Goal: Task Accomplishment & Management: Complete application form

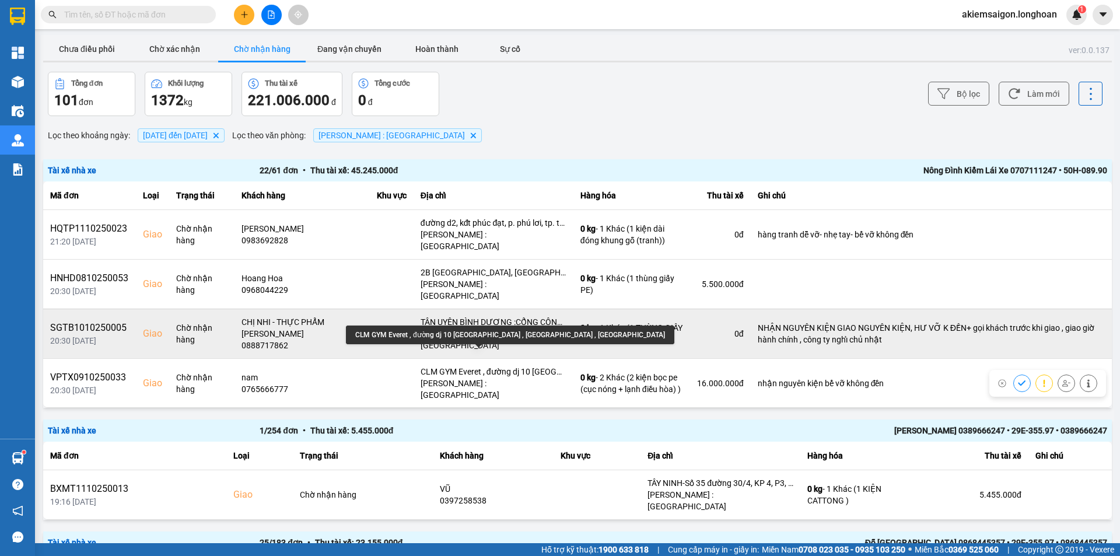
scroll to position [3, 0]
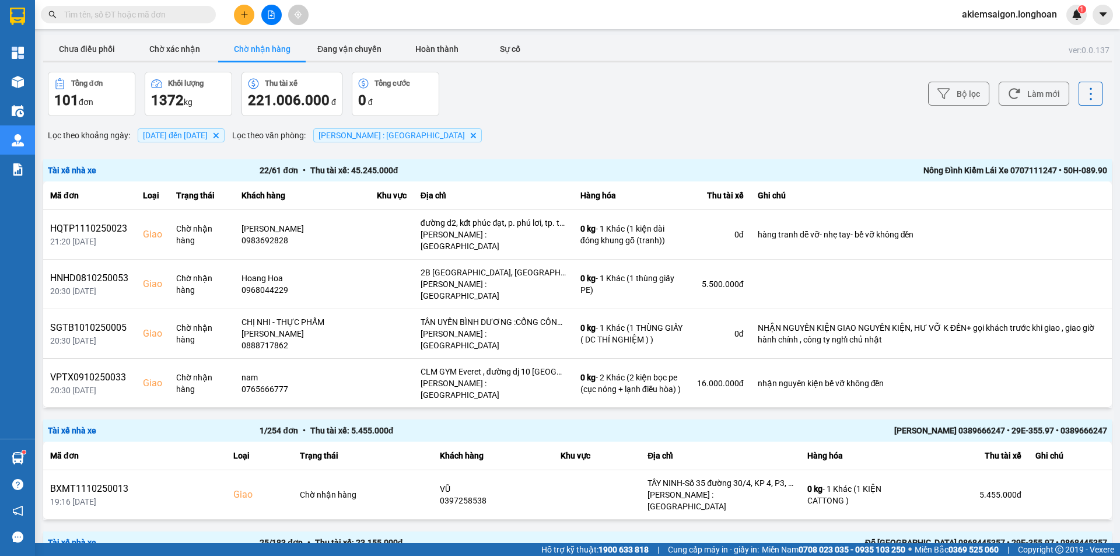
click at [174, 15] on input "text" at bounding box center [133, 14] width 138 height 13
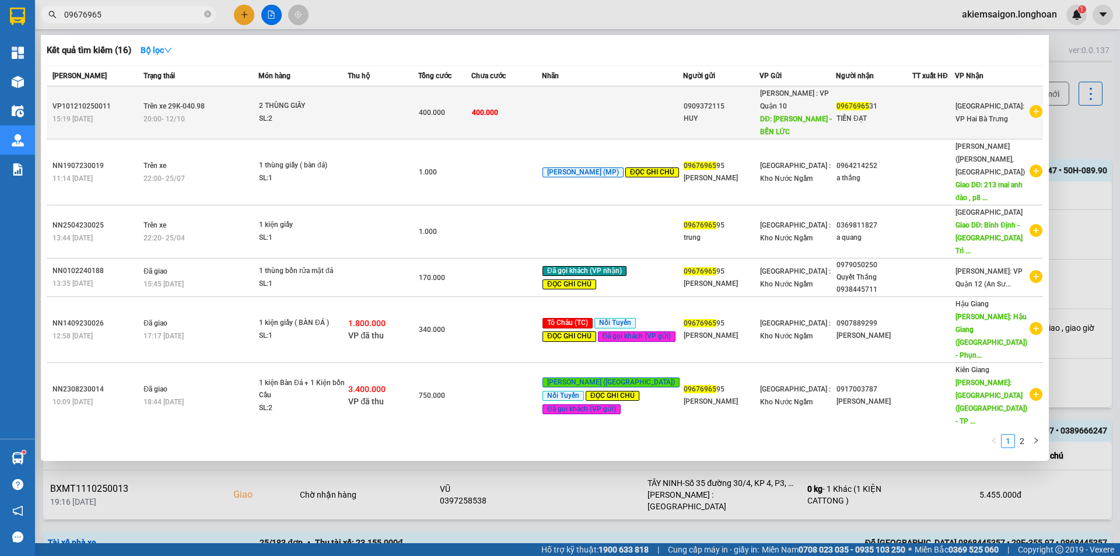
type input "09676965"
click at [630, 102] on td at bounding box center [612, 112] width 141 height 53
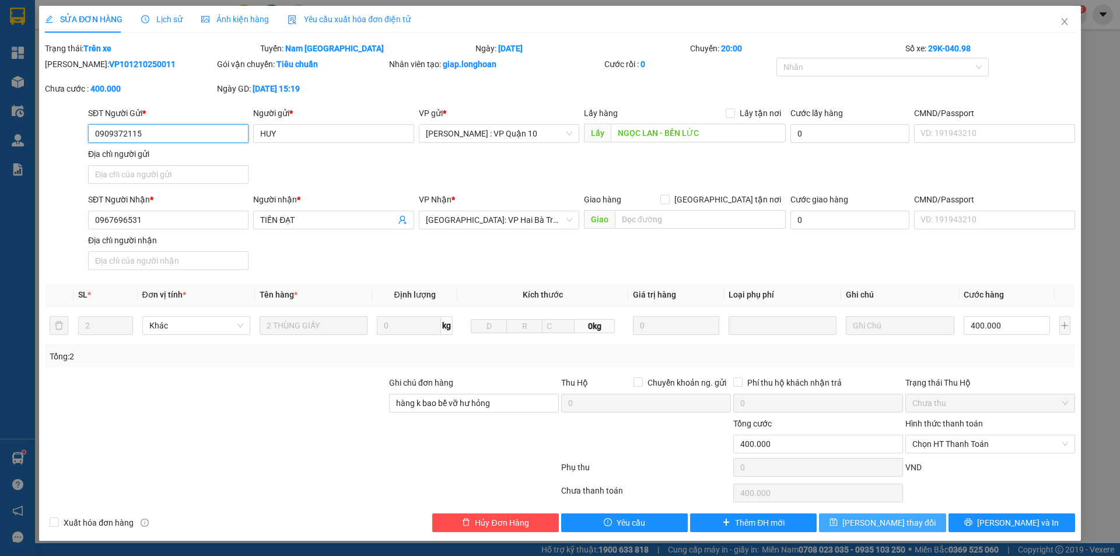
type input "0909372115"
type input "HUY"
type input "NGỌC LAN - BẾN LỨC"
type input "0967696531"
type input "TIẾN ĐẠT"
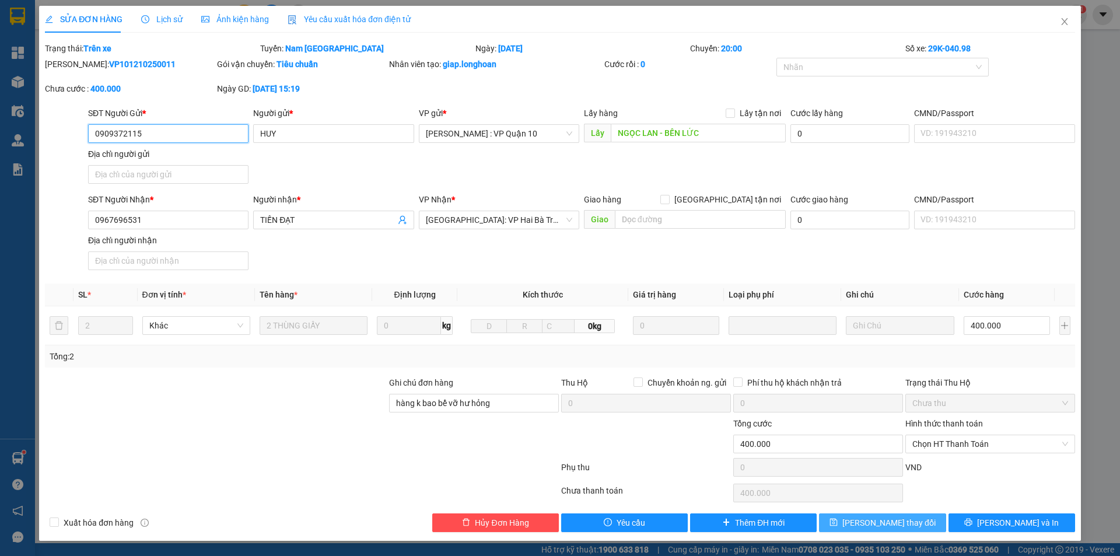
type input "hàng k bao bể vỡ hư hỏng"
type input "0"
type input "400.000"
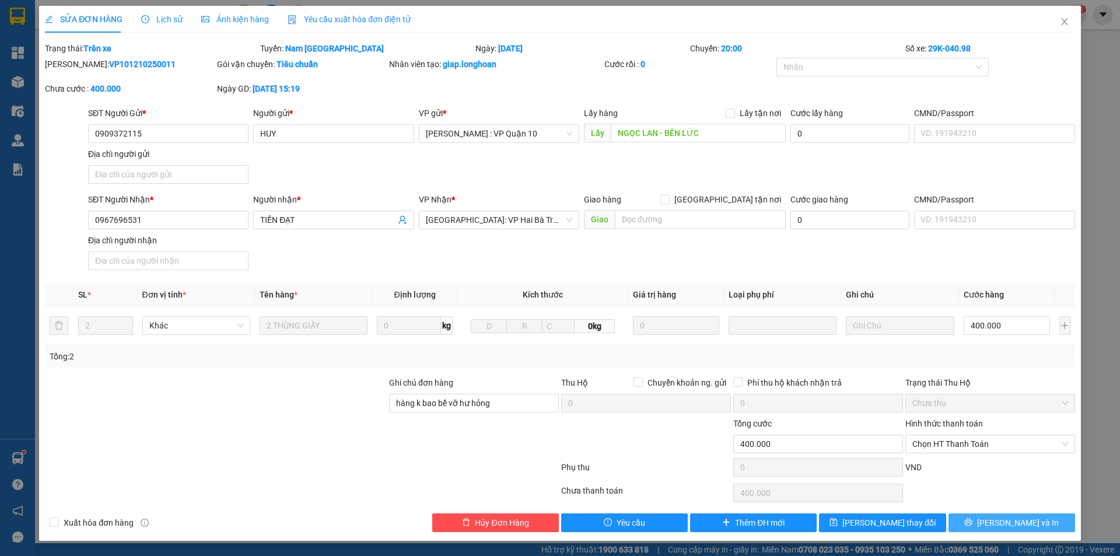
click at [972, 520] on icon "printer" at bounding box center [968, 522] width 8 height 8
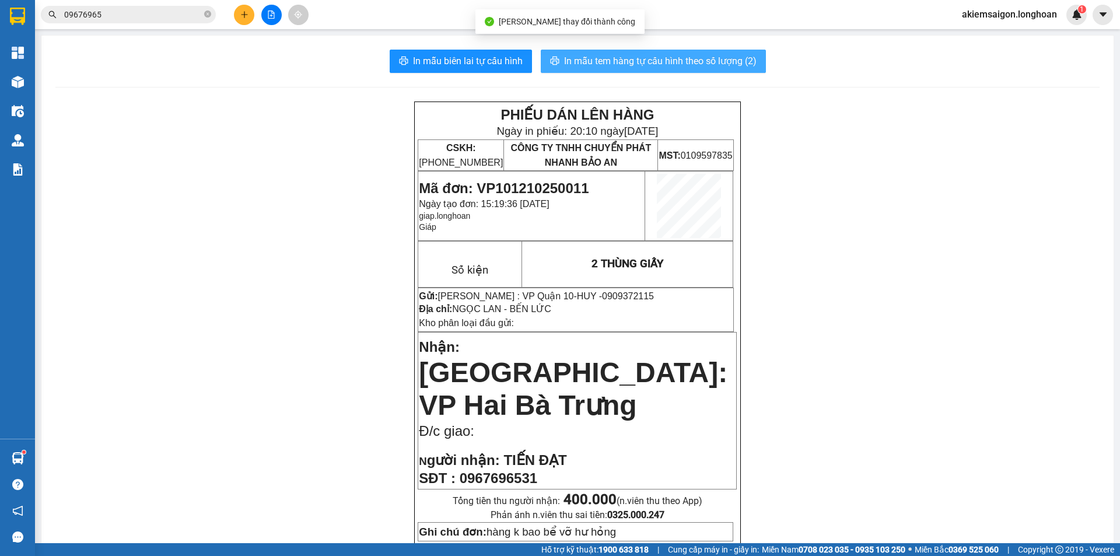
click at [621, 55] on span "In mẫu tem hàng tự cấu hình theo số lượng (2)" at bounding box center [660, 61] width 192 height 15
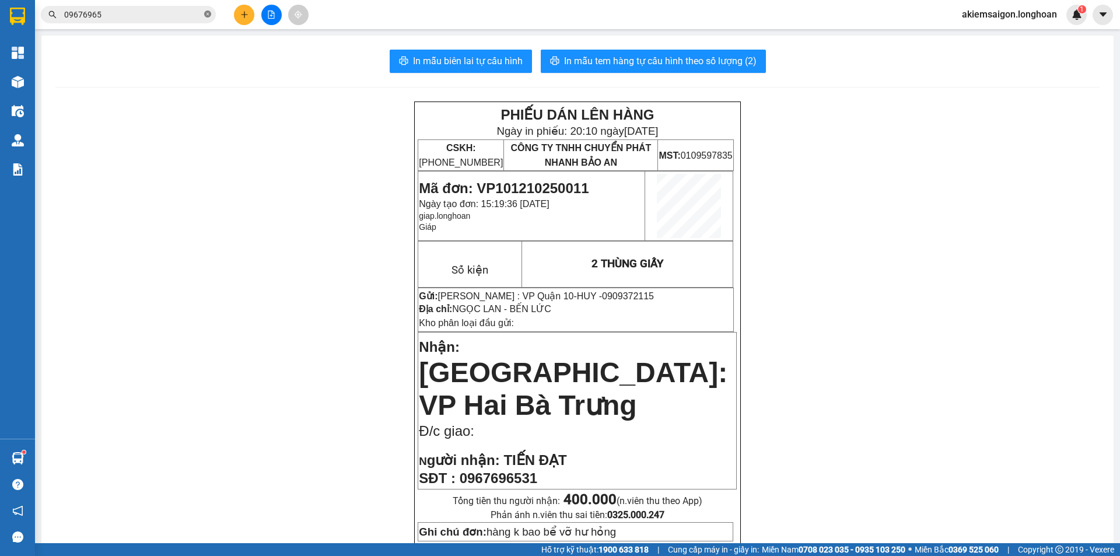
click at [208, 15] on icon "close-circle" at bounding box center [207, 13] width 7 height 7
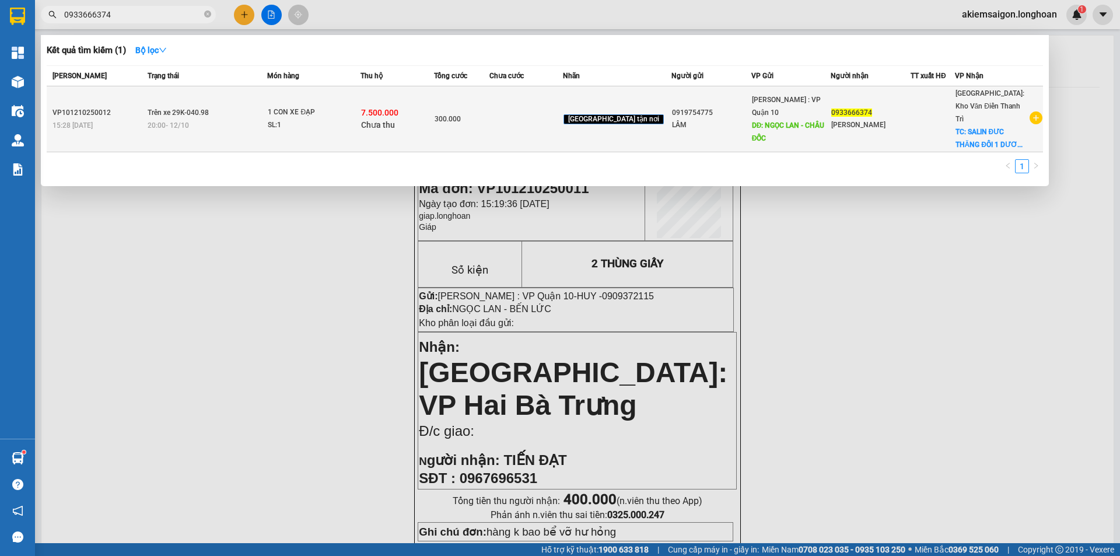
type input "0933666374"
click at [523, 120] on td at bounding box center [525, 119] width 73 height 66
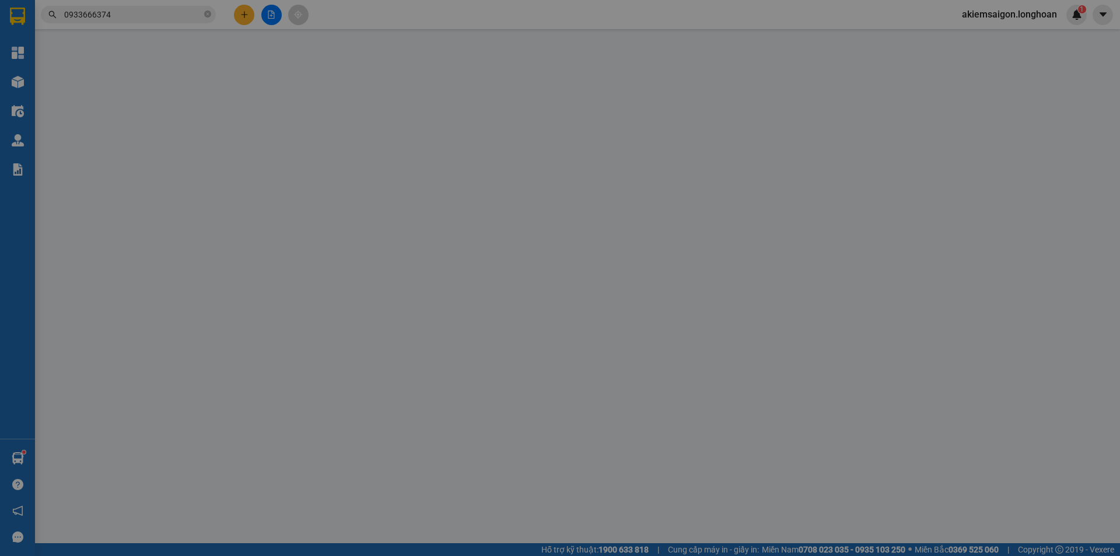
type input "0919754775"
type input "LÂM"
type input "NGỌC LAN - CHÂU ĐỐC"
type input "0933666374"
type input "[PERSON_NAME]"
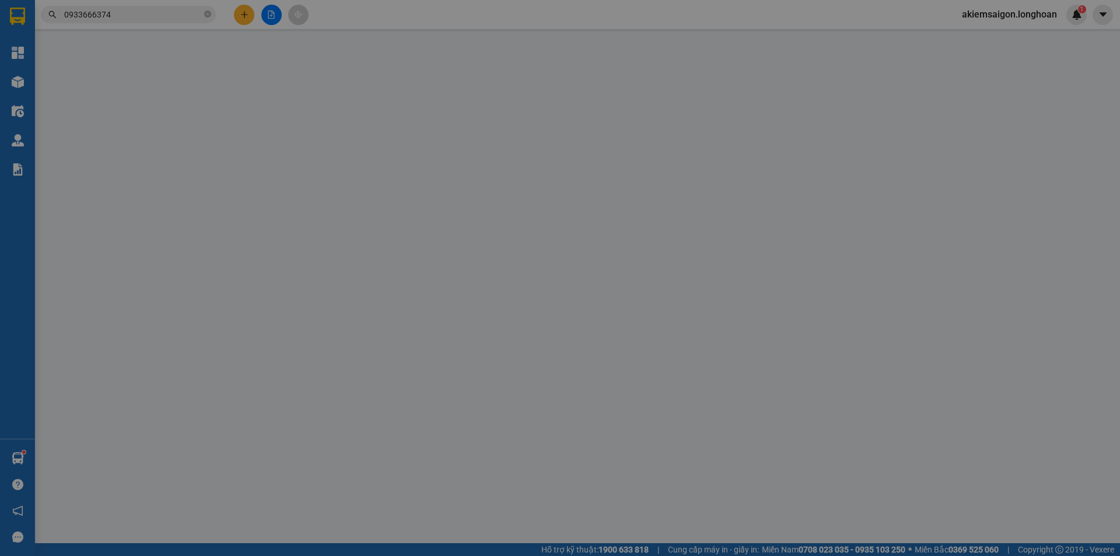
checkbox input "true"
type input "SALIN ĐƯC THĂNG ĐÔI 1 [PERSON_NAME] - HOÀI ĐỨC - [GEOGRAPHIC_DATA]"
type input "hàng k bao bể vỡ hư hỏng"
type input "300.000"
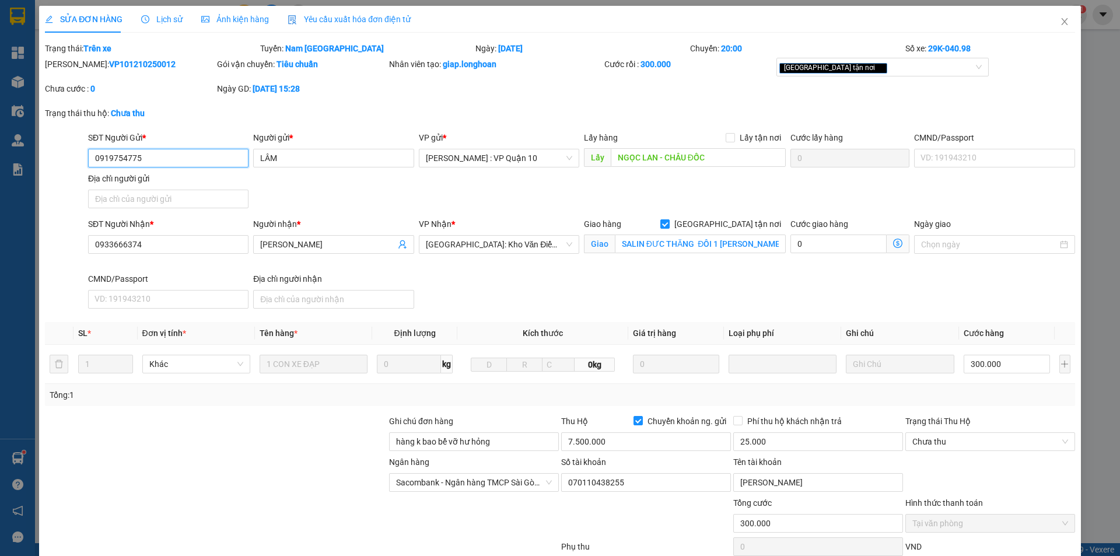
scroll to position [78, 0]
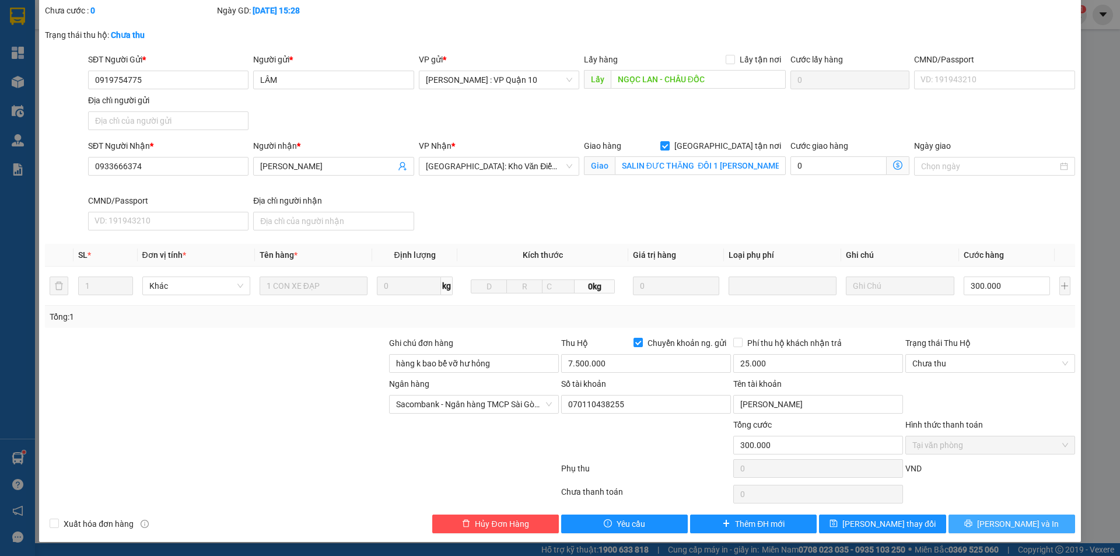
click at [972, 524] on icon "printer" at bounding box center [969, 524] width 8 height 8
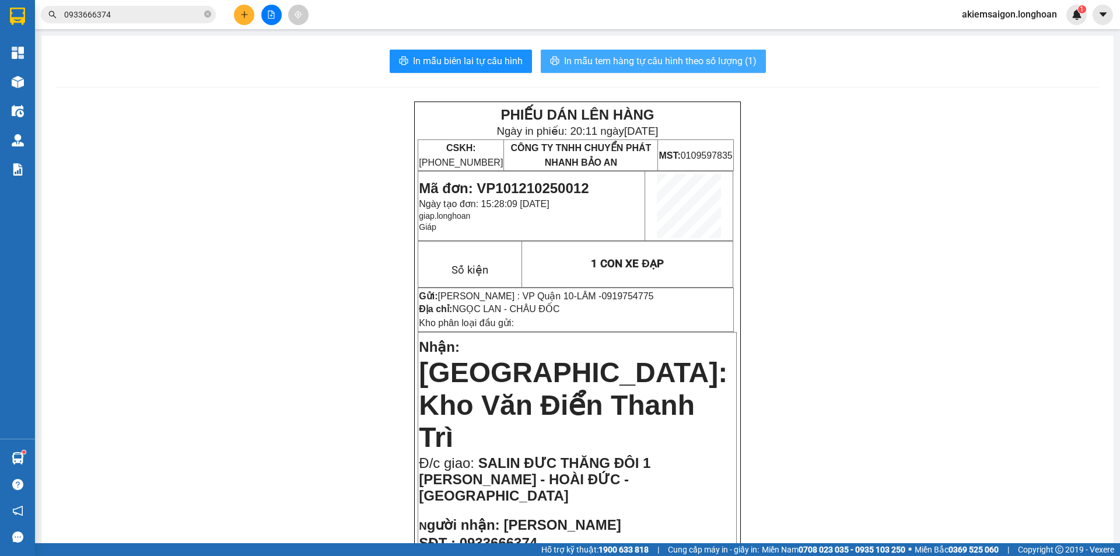
click at [634, 56] on span "In mẫu tem hàng tự cấu hình theo số lượng (1)" at bounding box center [660, 61] width 192 height 15
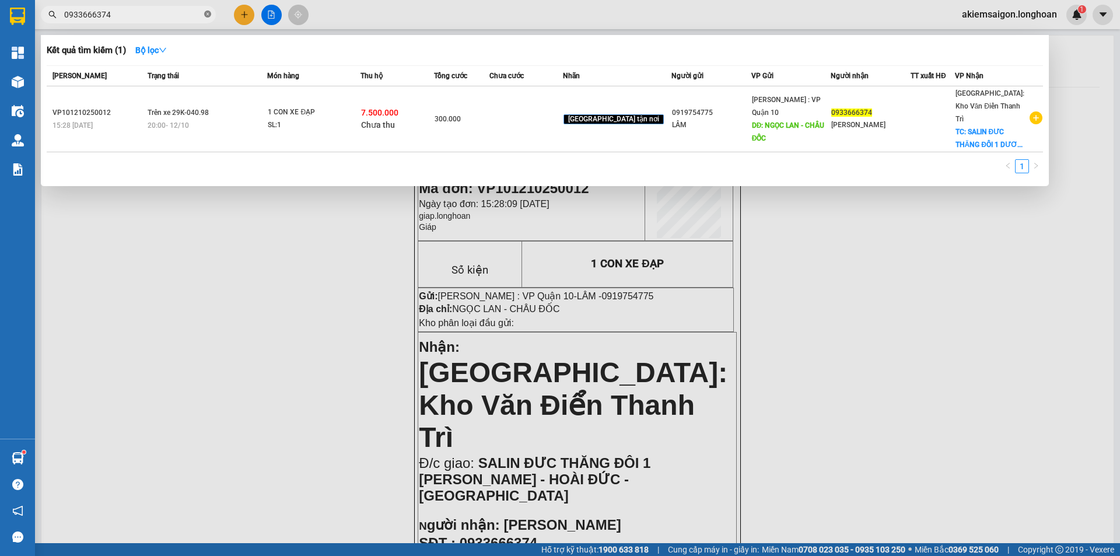
click at [206, 13] on icon "close-circle" at bounding box center [207, 13] width 7 height 7
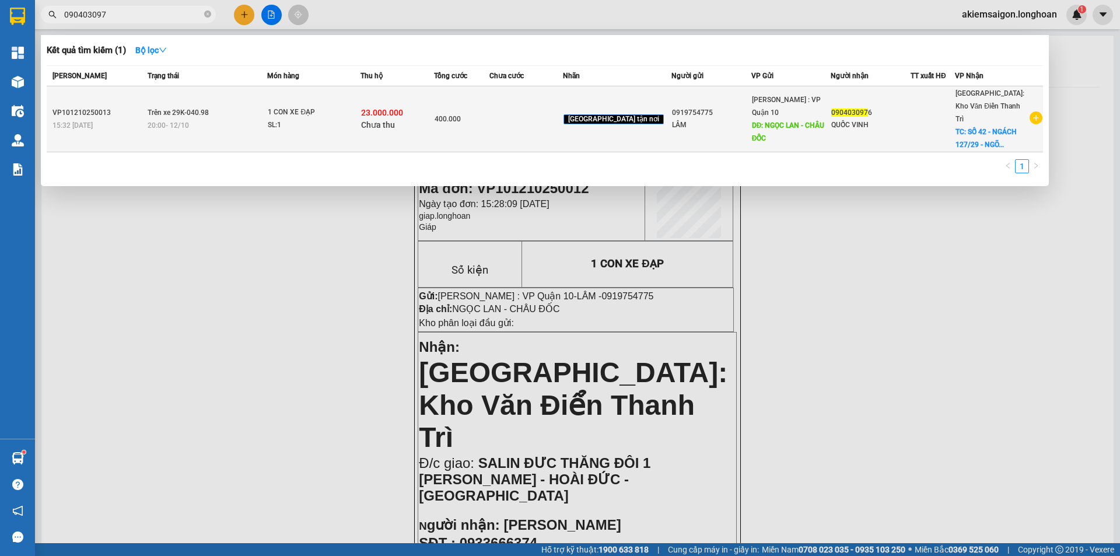
type input "090403097"
click at [544, 133] on td at bounding box center [525, 119] width 73 height 66
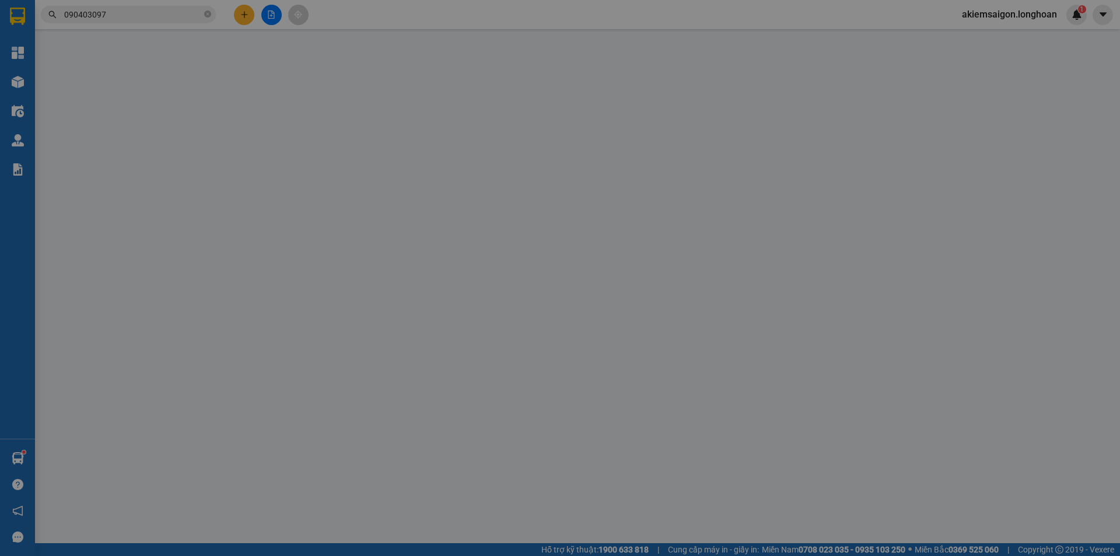
type input "0919754775"
type input "LÂM"
type input "NGỌC LAN - CHÂU ĐỐC"
type input "0904030976"
type input "QUỐC VINH"
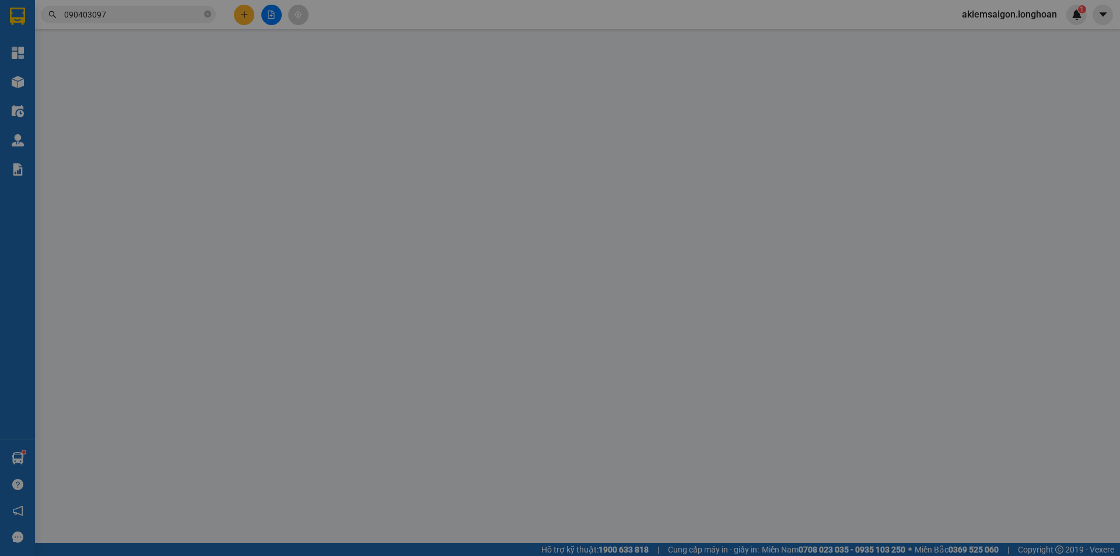
checkbox input "true"
type input "SỐ 42 - NGÁCH 127/29 - NGÕ 127 - ĐƯỜNG PHÙNG KHOANG - P, TRUNG VĂN - Q, [GEOGRA…"
type input "hàng k bao bể vỡ hư hỏng"
type input "400.000"
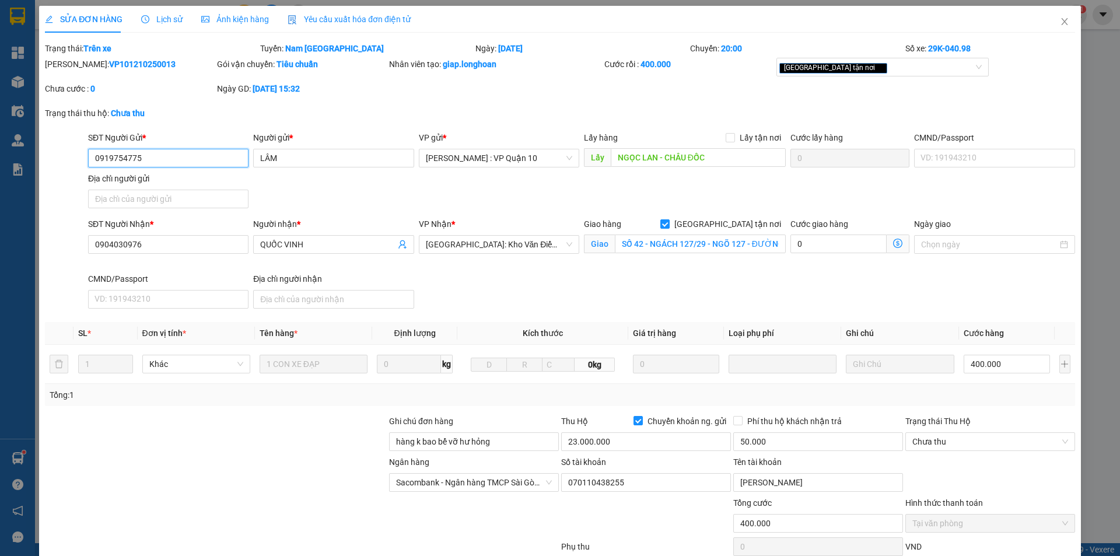
scroll to position [78, 0]
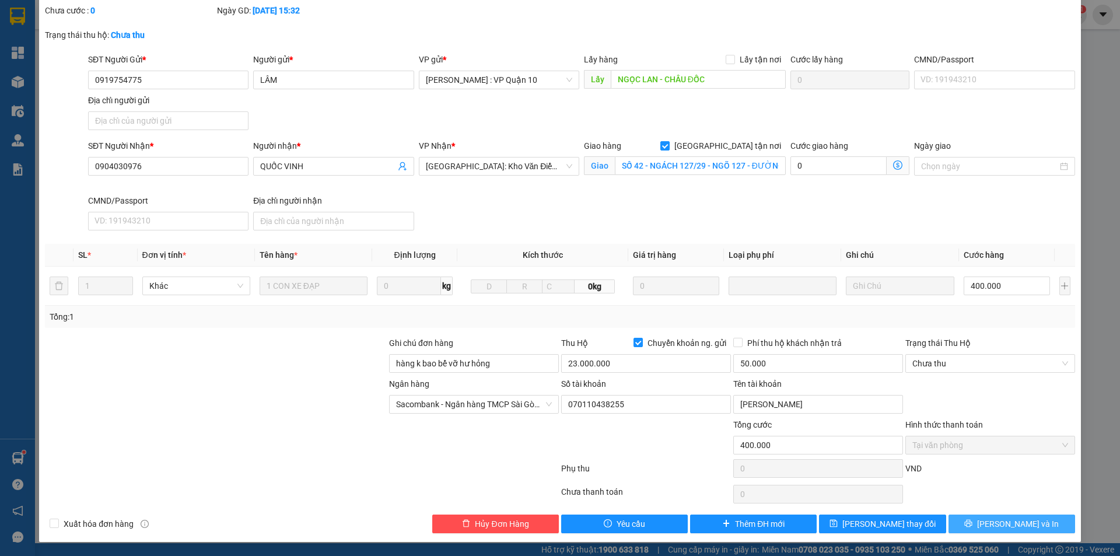
click at [991, 521] on button "[PERSON_NAME] và In" at bounding box center [1011, 523] width 127 height 19
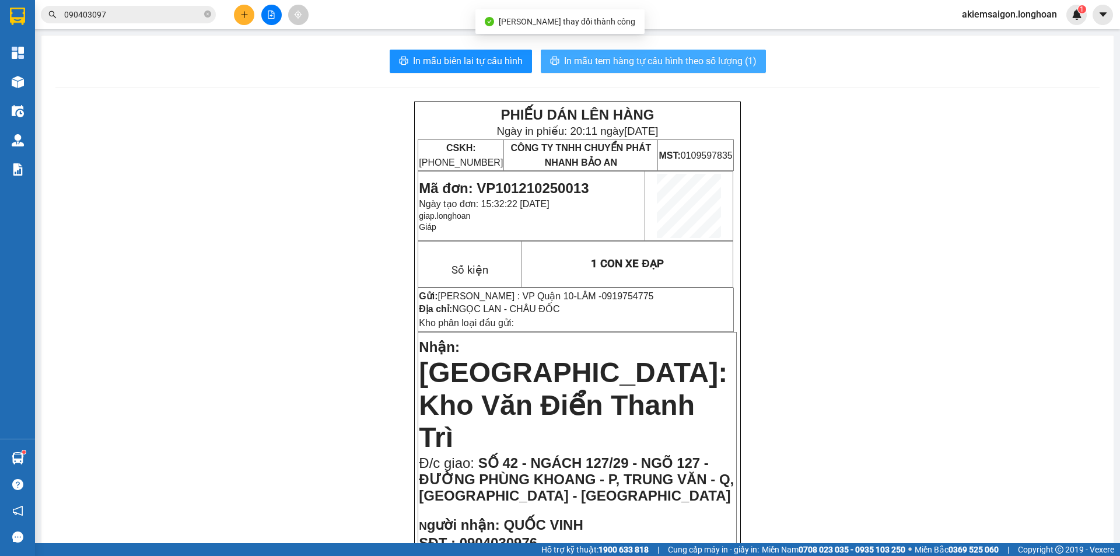
click at [631, 58] on span "In mẫu tem hàng tự cấu hình theo số lượng (1)" at bounding box center [660, 61] width 192 height 15
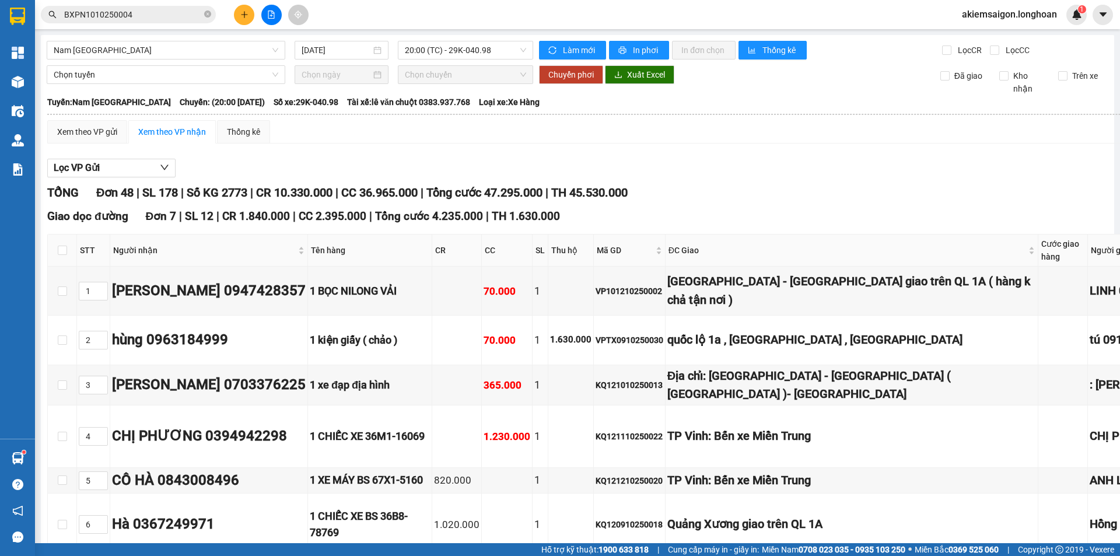
scroll to position [4827, 0]
